Goal: Communication & Community: Answer question/provide support

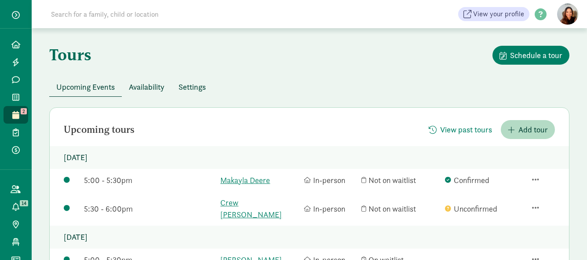
scroll to position [88, 0]
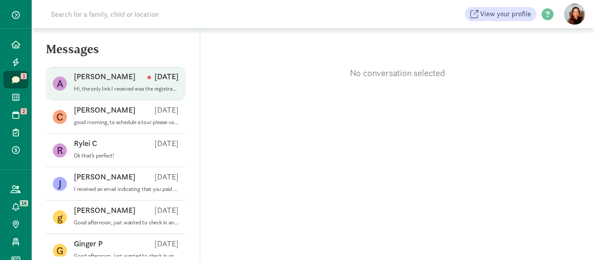
click at [126, 86] on p "Hi, the only Iink I received was the registration link, but I just updated thei…" at bounding box center [126, 88] width 105 height 7
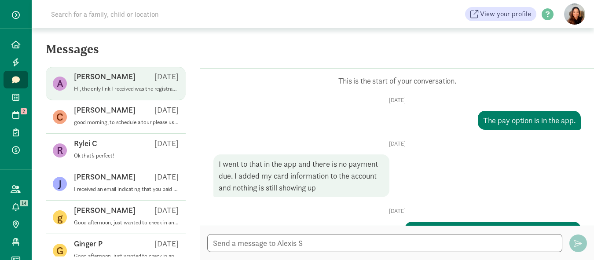
scroll to position [809, 0]
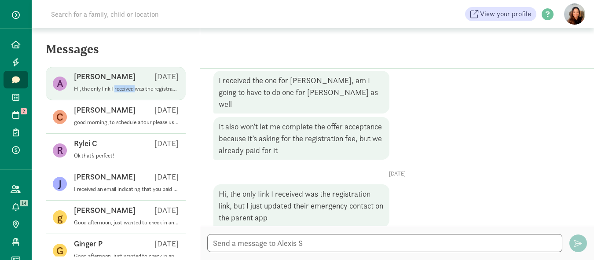
click at [126, 86] on p "Hi, the only Iink I received was the registration link, but I just updated thei…" at bounding box center [126, 88] width 105 height 7
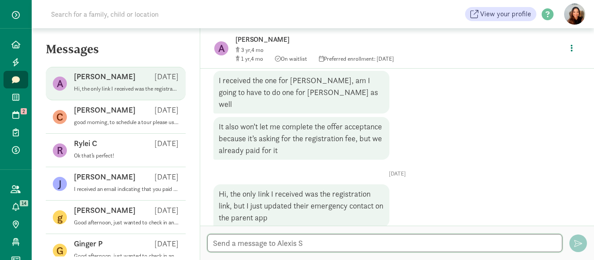
click at [227, 242] on textarea at bounding box center [384, 243] width 355 height 18
type textarea "o"
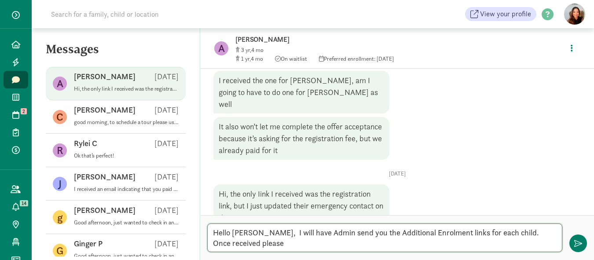
scroll to position [0, 0]
click at [331, 239] on textarea "Hello Lex, I will have Admin send you the Additional Enrolment links for each c…" at bounding box center [384, 238] width 355 height 29
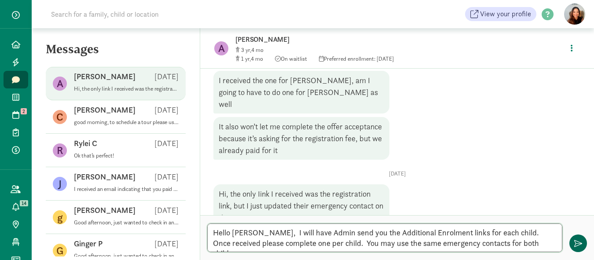
type textarea "Hello Lex, I will have Admin send you the Additional Enrolment links for each c…"
click at [576, 239] on span "button" at bounding box center [578, 243] width 8 height 8
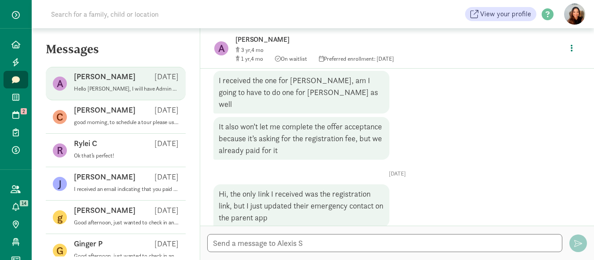
scroll to position [886, 0]
